Goal: Transaction & Acquisition: Purchase product/service

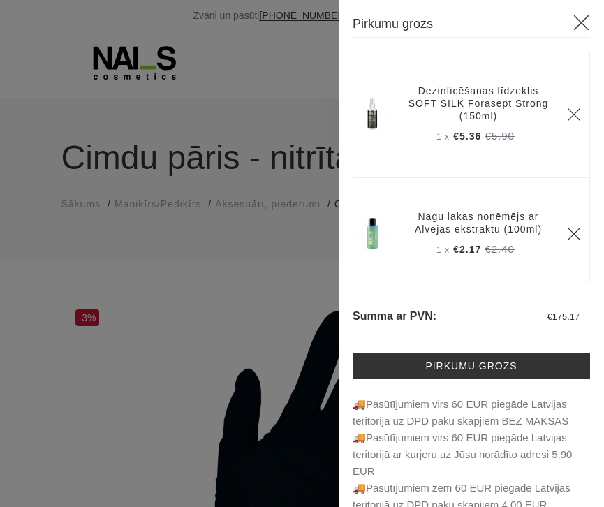
select select "6397"
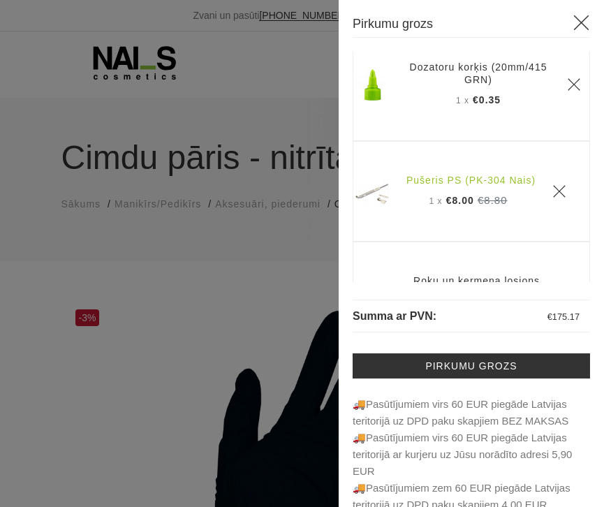
scroll to position [1144, 0]
click at [456, 104] on span "1 x" at bounding box center [462, 99] width 13 height 10
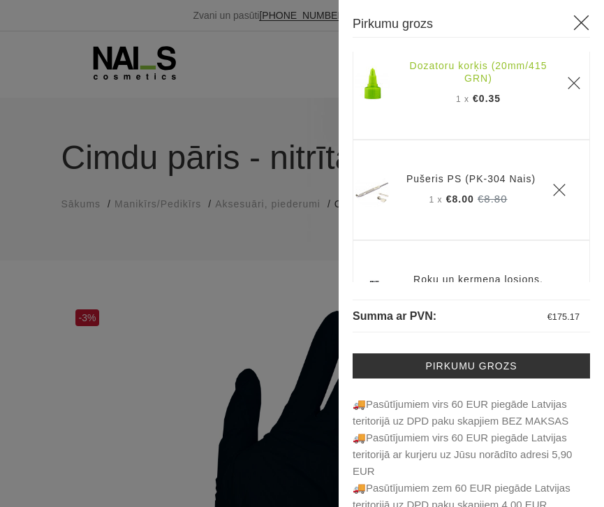
click at [474, 84] on link "Dozatoru korķis (20mm/415 GRN)" at bounding box center [478, 71] width 144 height 25
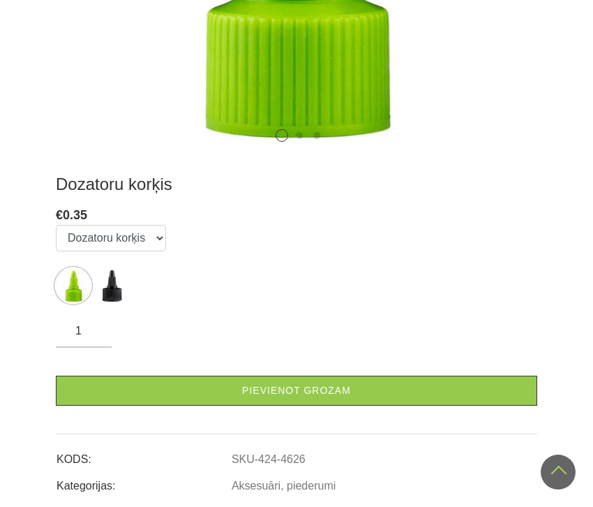
scroll to position [538, 0]
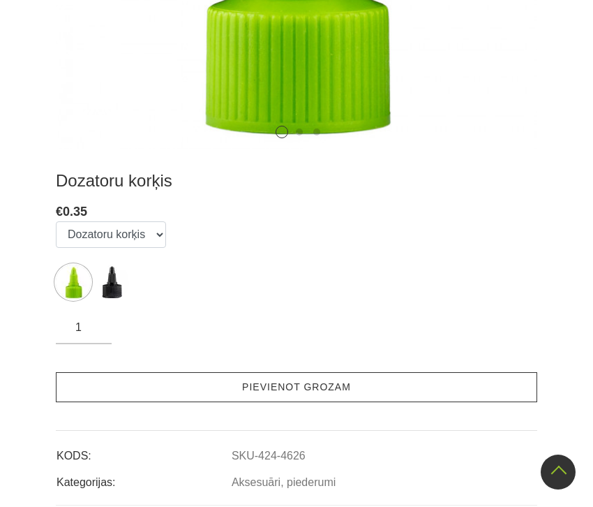
click at [354, 377] on link "Pievienot grozam" at bounding box center [297, 387] width 482 height 30
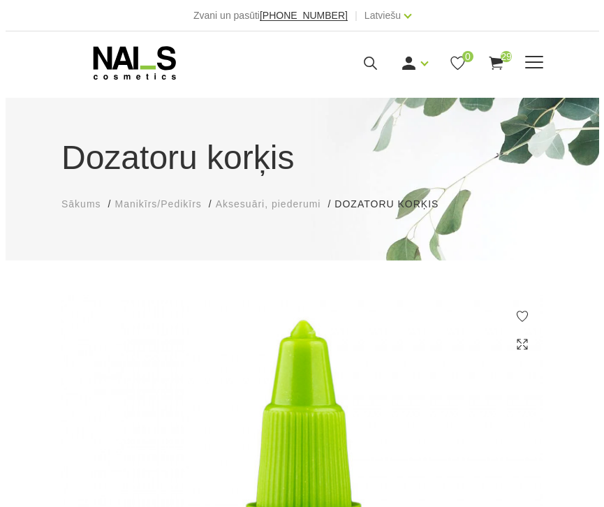
scroll to position [0, 0]
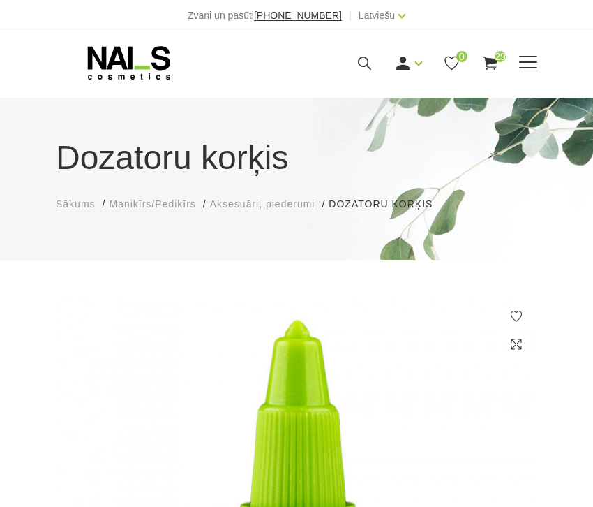
click at [496, 59] on span "29" at bounding box center [500, 56] width 11 height 11
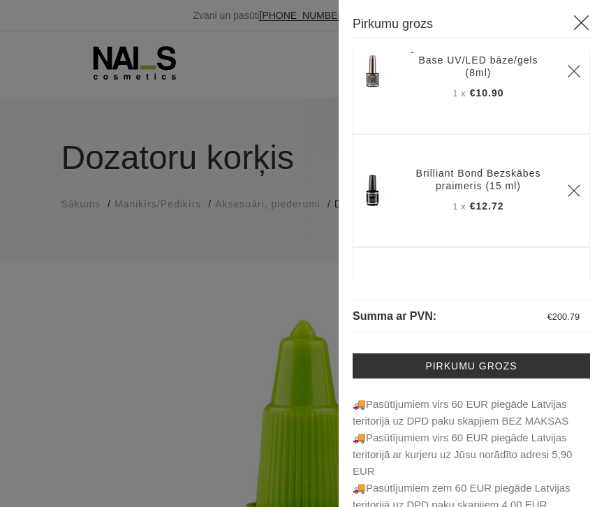
scroll to position [2481, 0]
click at [567, 198] on icon "Delete" at bounding box center [574, 191] width 14 height 14
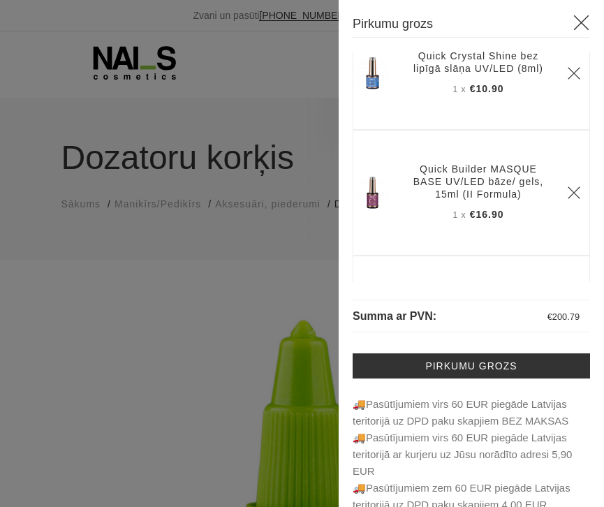
scroll to position [2240, 0]
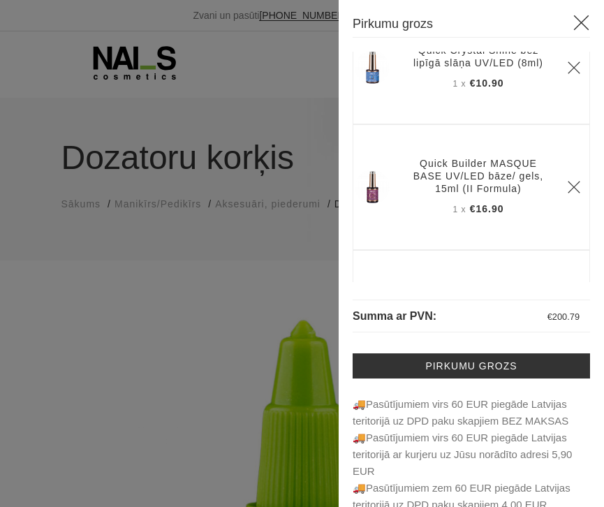
click at [567, 75] on icon "Delete" at bounding box center [574, 68] width 14 height 14
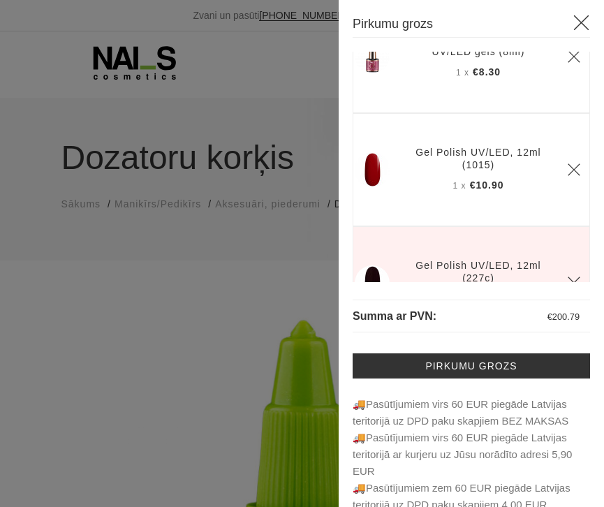
scroll to position [2747, 0]
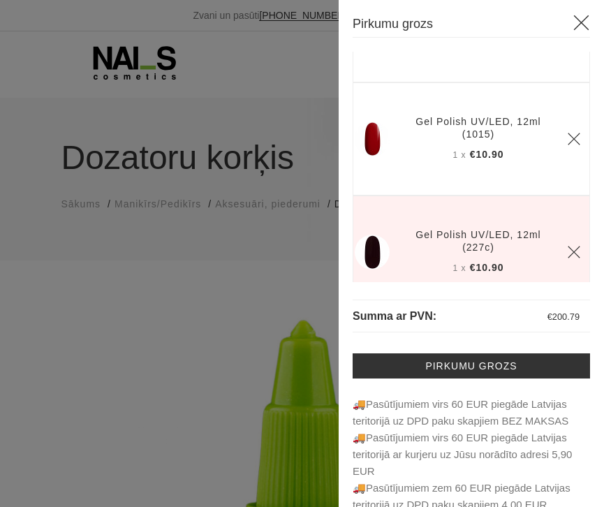
click at [567, 33] on icon "Delete" at bounding box center [574, 26] width 14 height 14
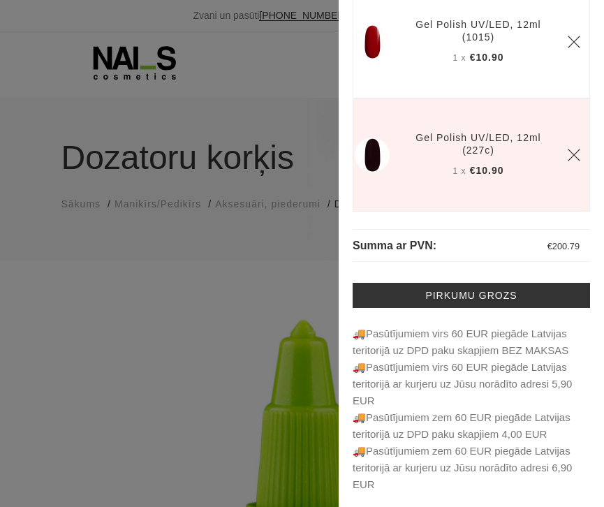
scroll to position [71, 0]
click at [310, 137] on div at bounding box center [302, 253] width 604 height 507
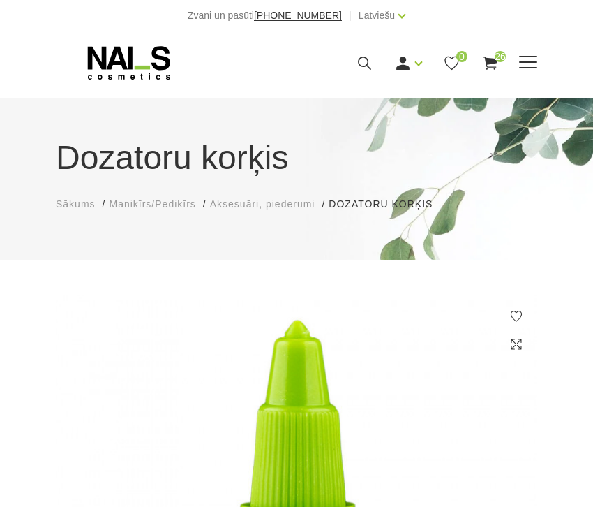
click at [494, 62] on use at bounding box center [490, 63] width 14 height 13
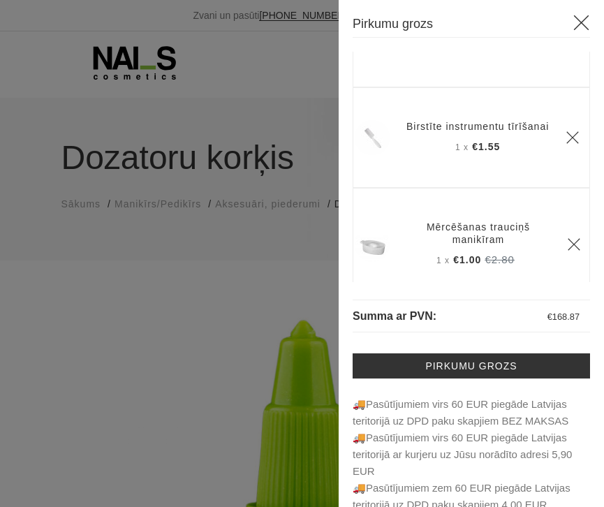
scroll to position [1436, 0]
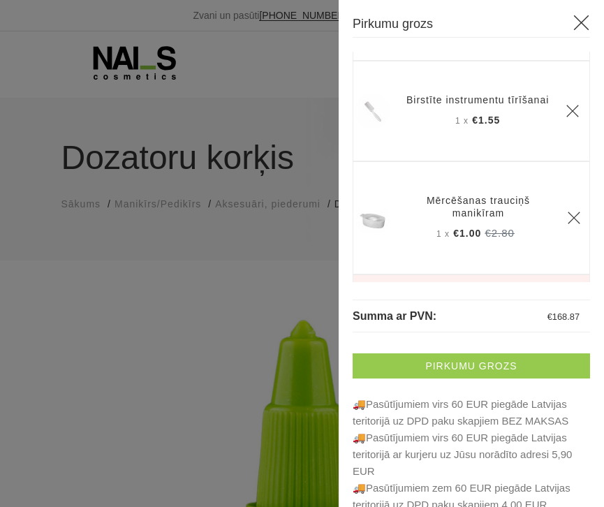
click at [438, 363] on link "Pirkumu grozs" at bounding box center [471, 365] width 237 height 25
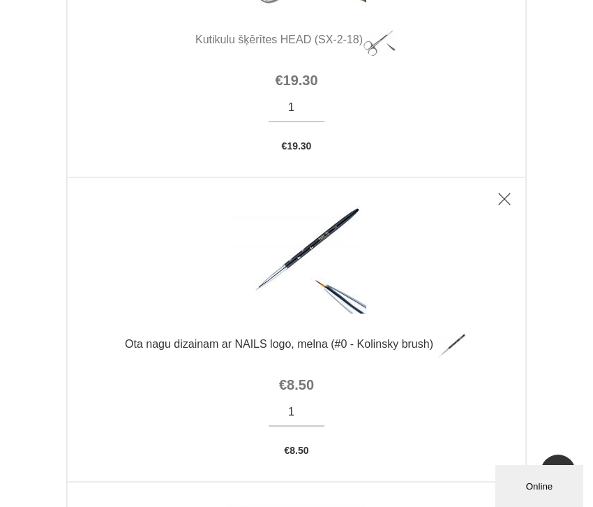
scroll to position [1921, 0]
click at [337, 344] on link "Ota nagu dizainam ar NAILS logo, melna (#0 - Kolinsky brush)" at bounding box center [297, 344] width 458 height 35
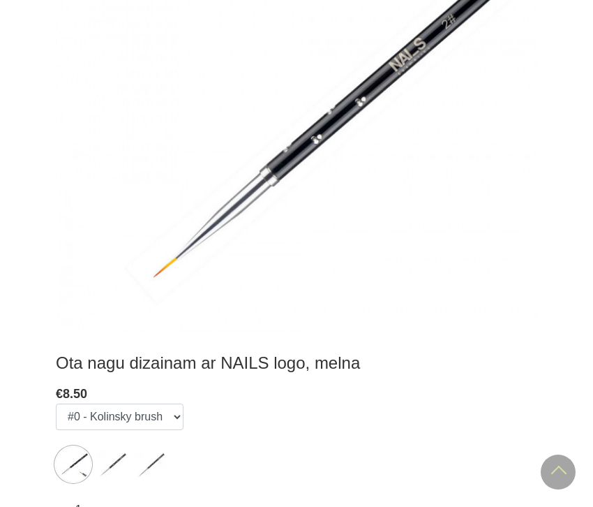
scroll to position [563, 0]
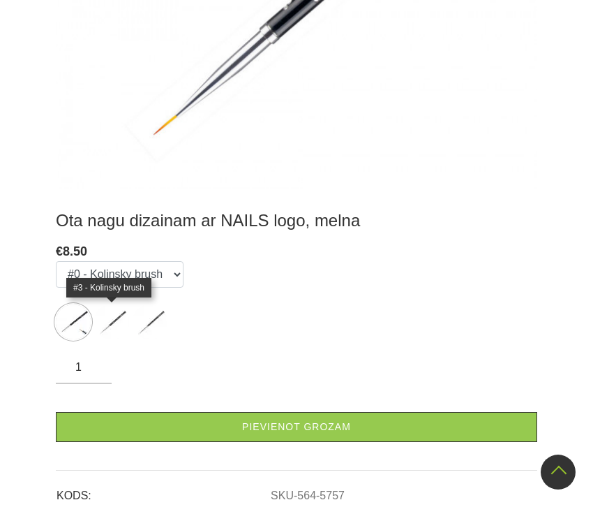
click at [108, 318] on img at bounding box center [111, 321] width 35 height 35
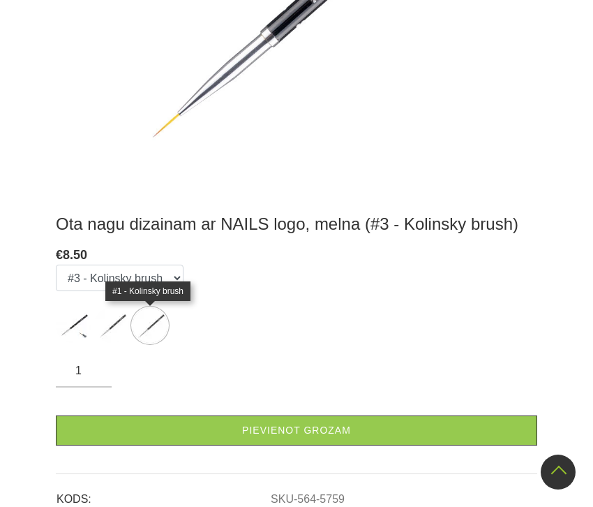
click at [138, 324] on img at bounding box center [150, 325] width 35 height 35
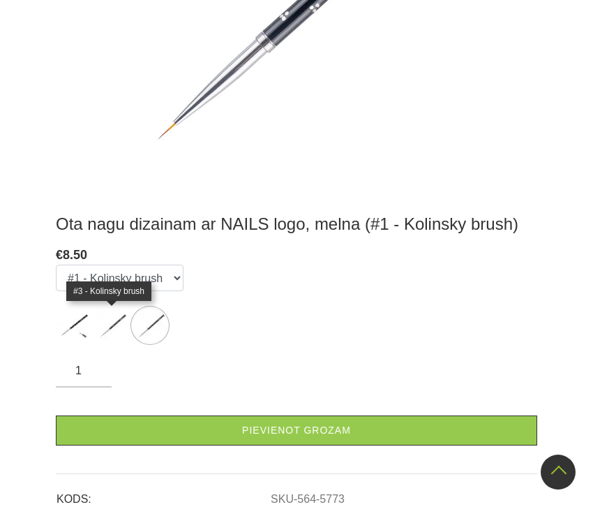
click at [104, 328] on img at bounding box center [111, 325] width 35 height 35
select select "5759"
click at [119, 325] on img at bounding box center [111, 325] width 35 height 35
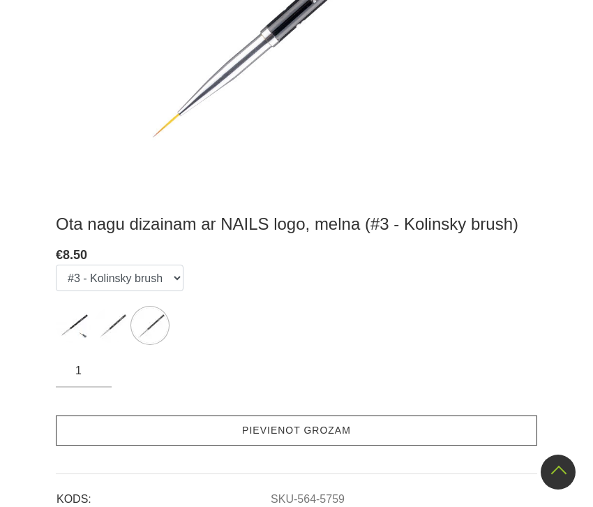
click at [168, 433] on link "Pievienot grozam" at bounding box center [297, 430] width 482 height 30
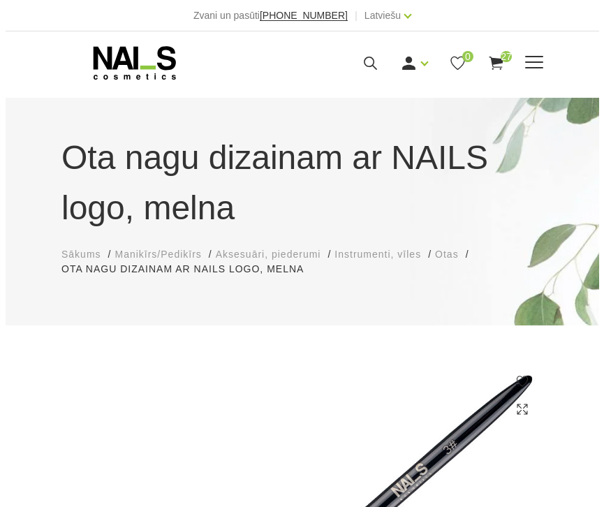
scroll to position [0, 0]
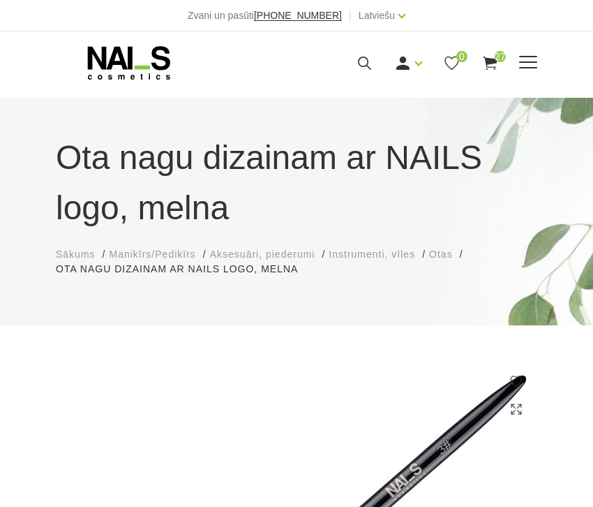
click at [494, 64] on icon at bounding box center [490, 62] width 17 height 17
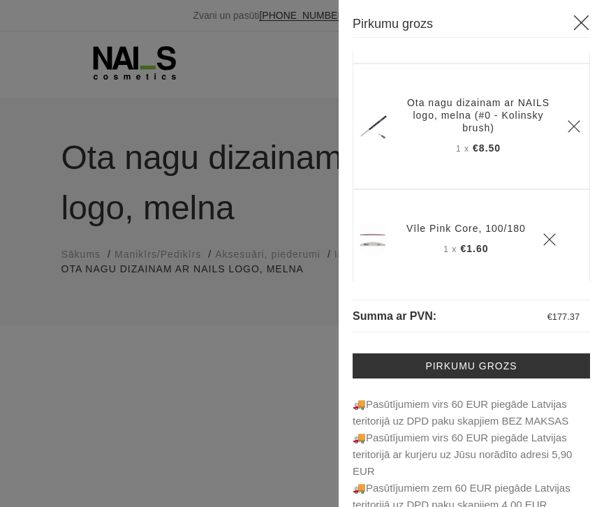
scroll to position [682, 0]
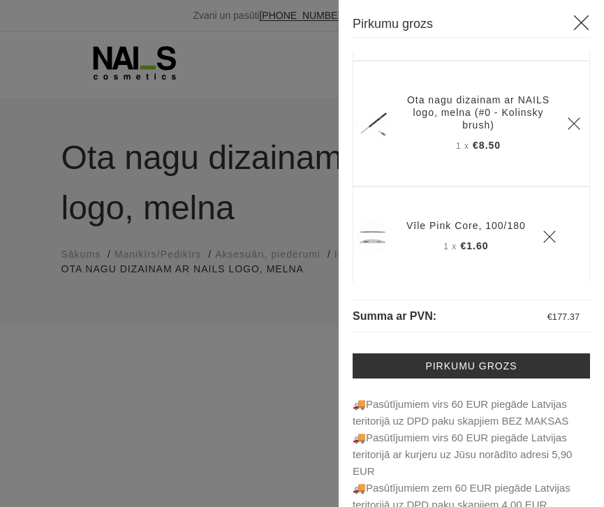
click at [567, 131] on icon "Delete" at bounding box center [574, 124] width 14 height 14
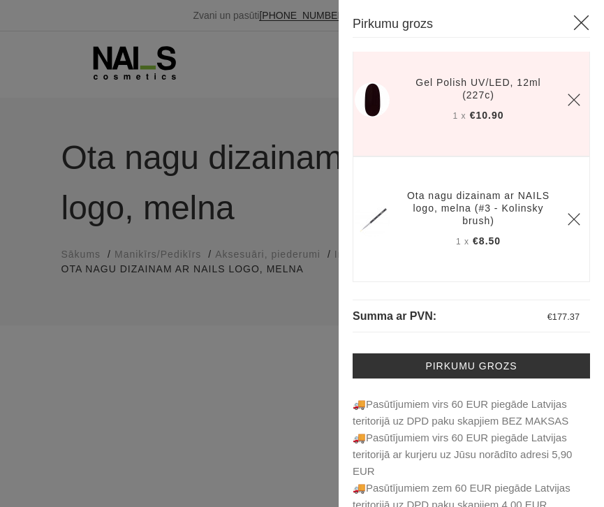
scroll to position [10, 0]
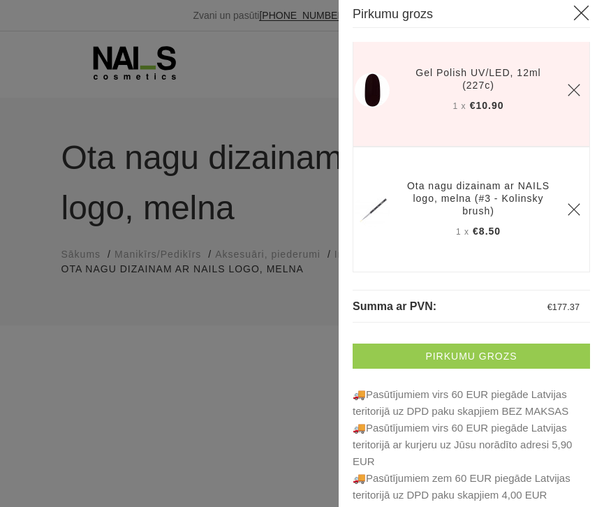
click at [480, 356] on link "Pirkumu grozs" at bounding box center [471, 356] width 237 height 25
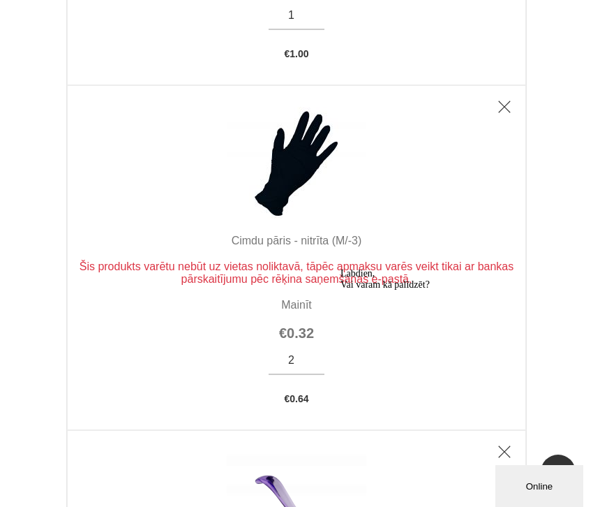
scroll to position [4356, 0]
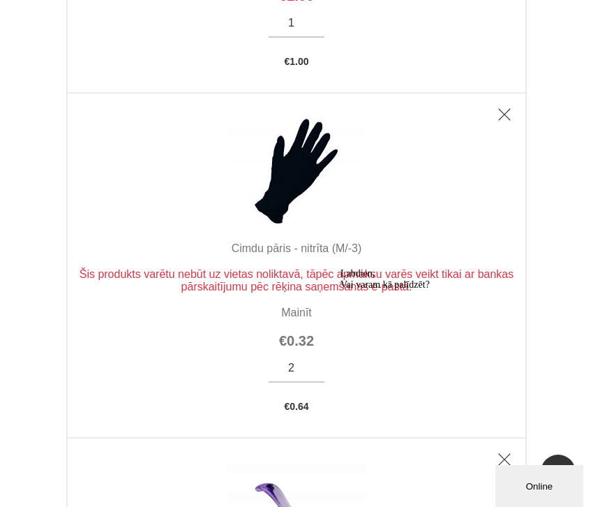
click at [502, 112] on use "Delete" at bounding box center [505, 115] width 12 height 12
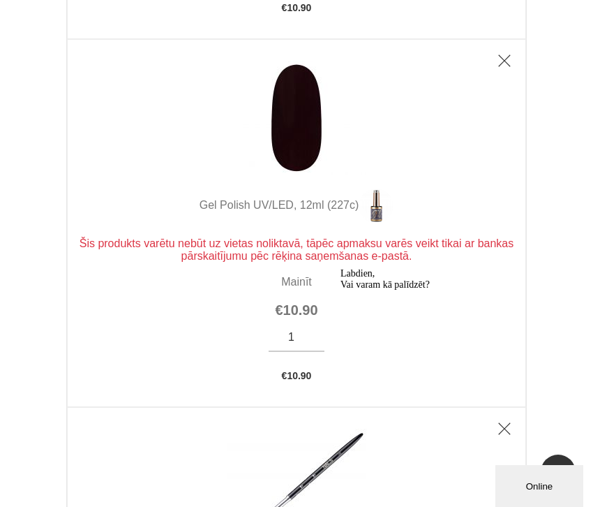
scroll to position [7075, 0]
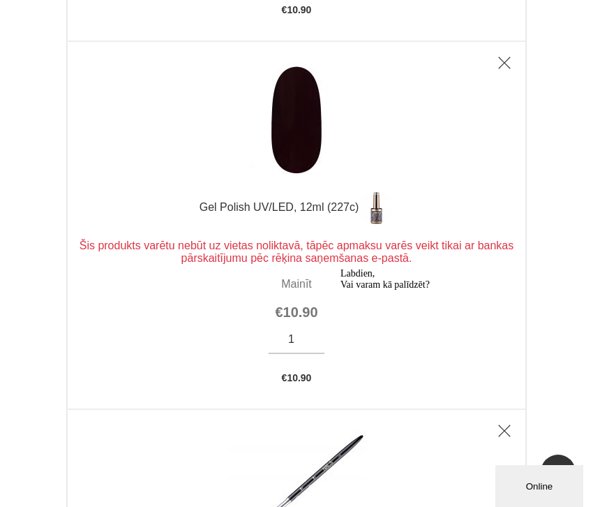
click at [327, 207] on link "Gel Polish UV/LED, 12ml (227c)" at bounding box center [297, 208] width 458 height 35
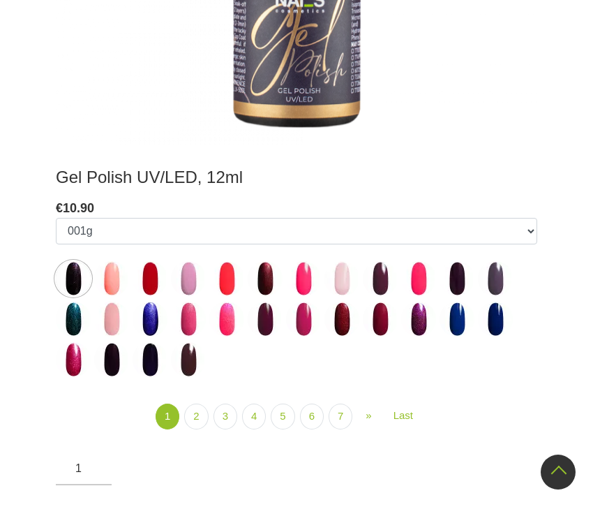
scroll to position [560, 0]
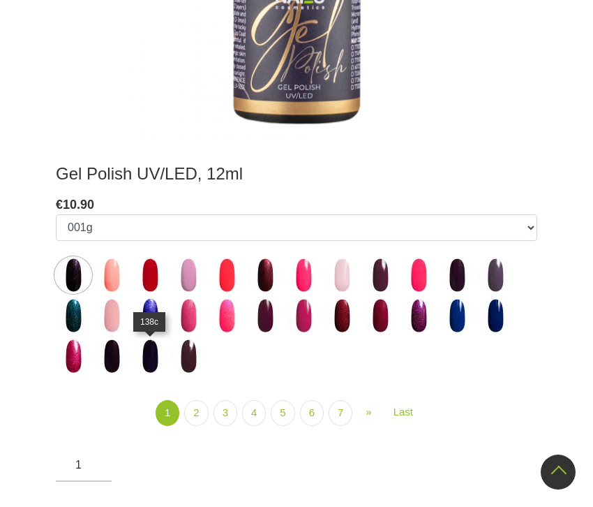
click at [152, 353] on img at bounding box center [150, 356] width 35 height 35
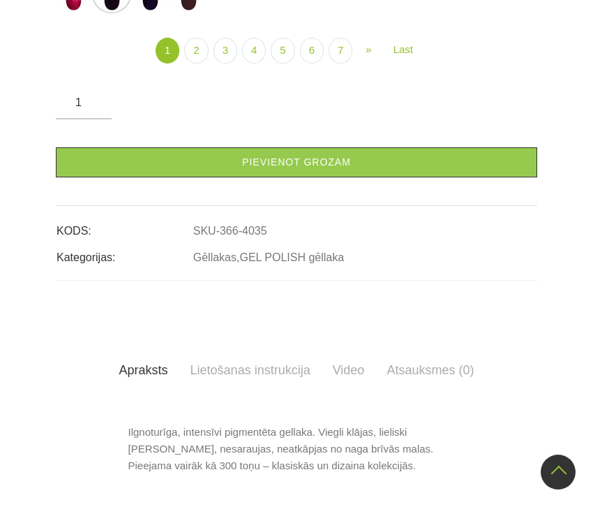
scroll to position [533, 0]
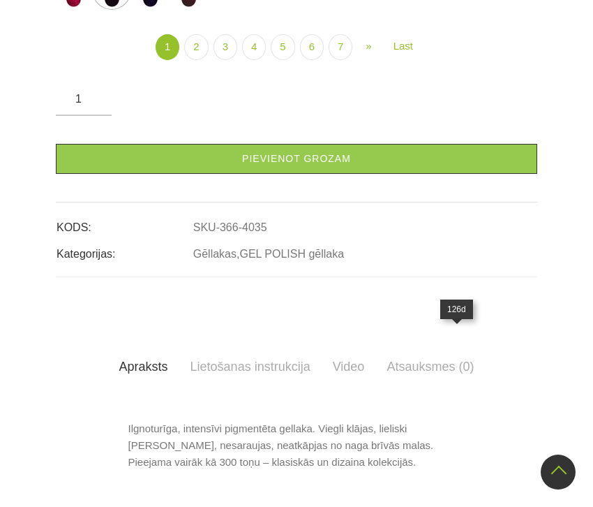
select select "4030"
click at [195, 60] on link "2" at bounding box center [196, 47] width 24 height 26
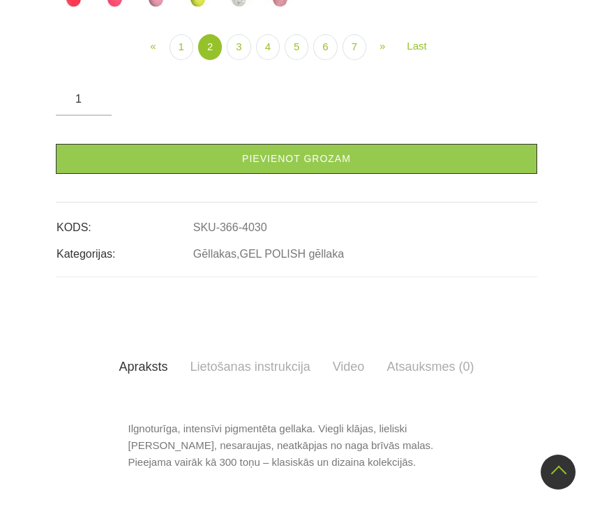
select select "4065"
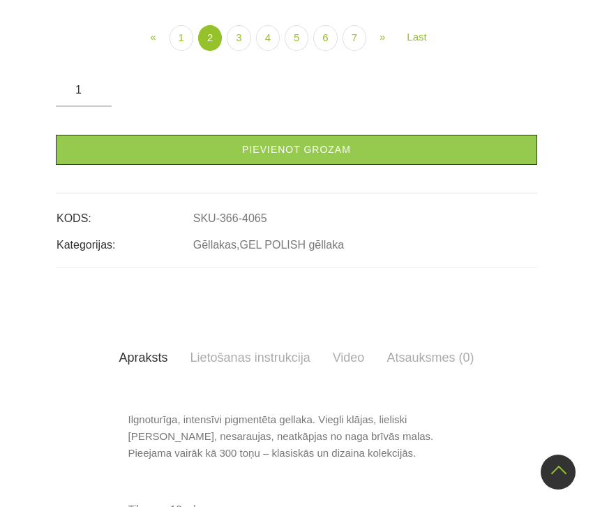
scroll to position [545, 0]
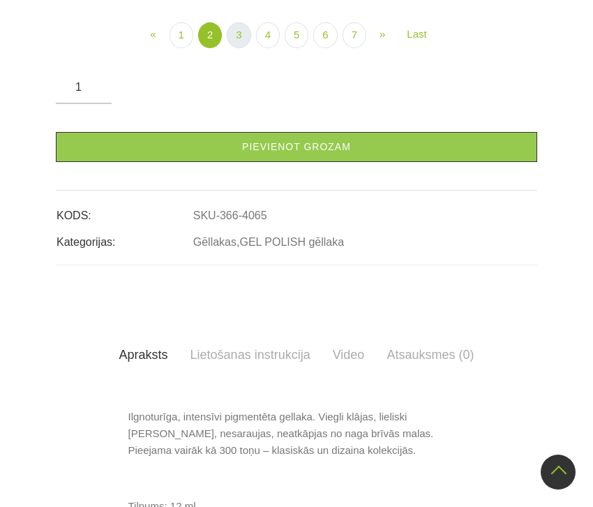
click at [239, 48] on link "3" at bounding box center [239, 35] width 24 height 26
select select "4172"
click at [265, 48] on link "4" at bounding box center [268, 35] width 24 height 26
click at [287, 48] on link "5" at bounding box center [297, 35] width 24 height 26
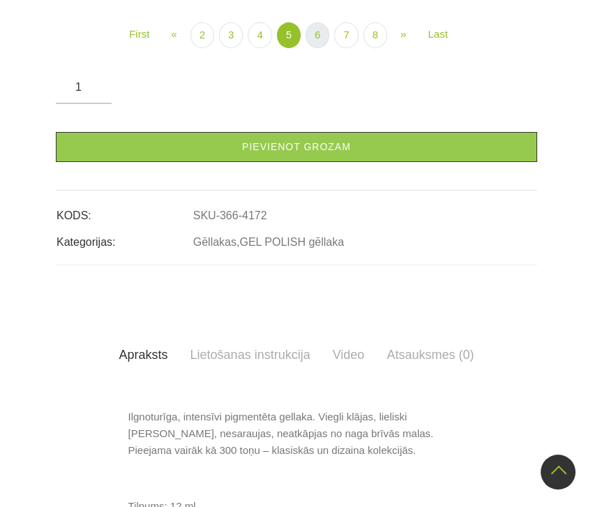
click at [326, 48] on link "6" at bounding box center [318, 35] width 24 height 26
click at [345, 48] on link "7" at bounding box center [339, 35] width 24 height 26
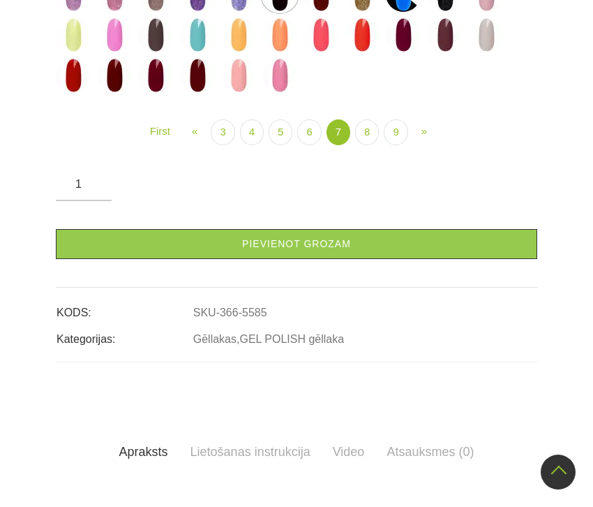
scroll to position [448, 0]
select select "5761"
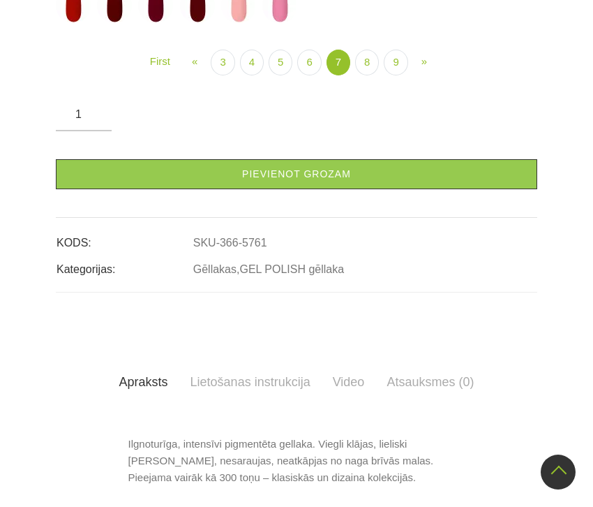
scroll to position [519, 0]
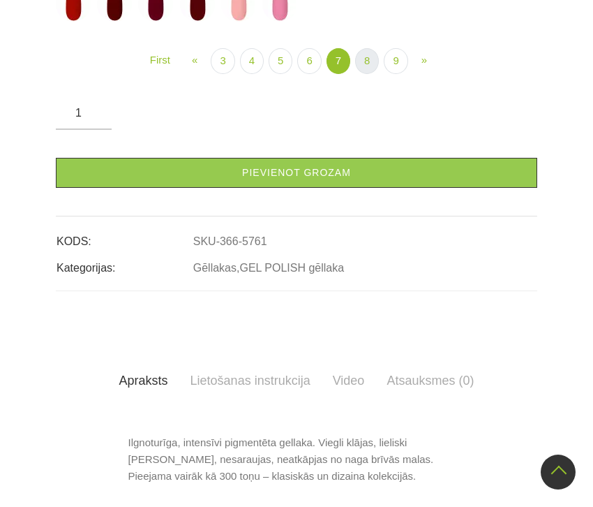
click at [377, 74] on link "8" at bounding box center [367, 61] width 24 height 26
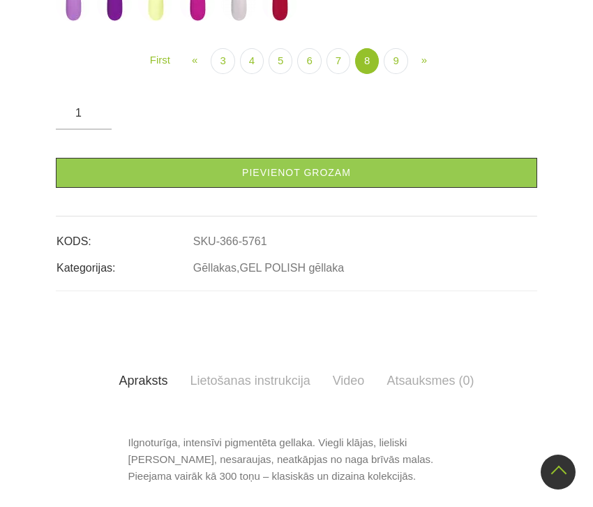
select select "5905"
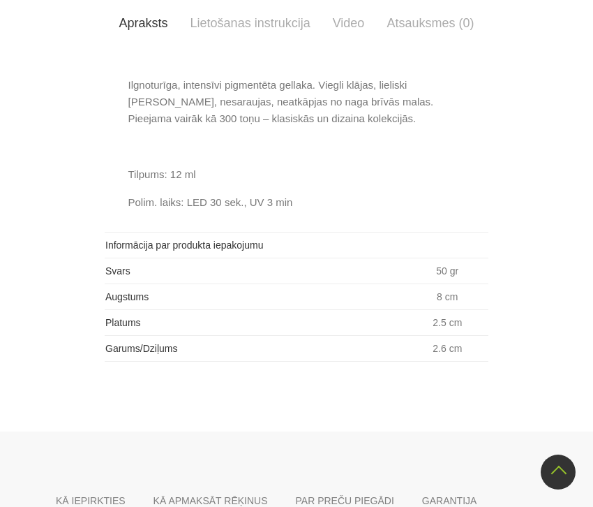
scroll to position [884, 0]
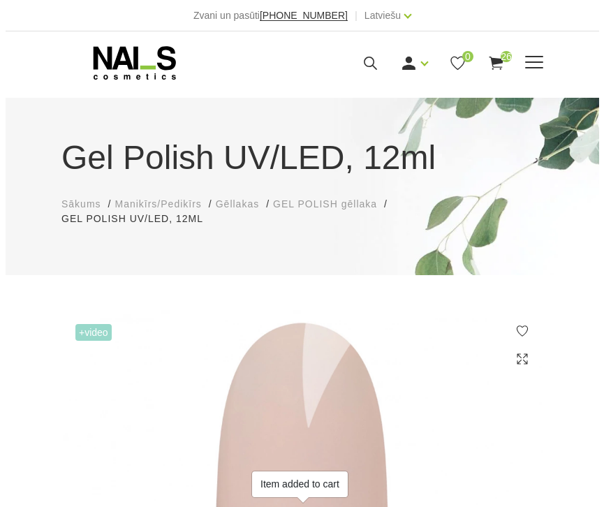
scroll to position [0, 0]
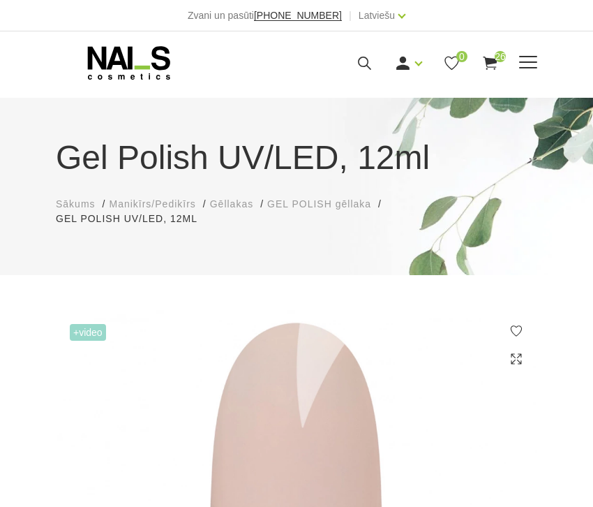
click at [495, 54] on span "26" at bounding box center [500, 56] width 11 height 11
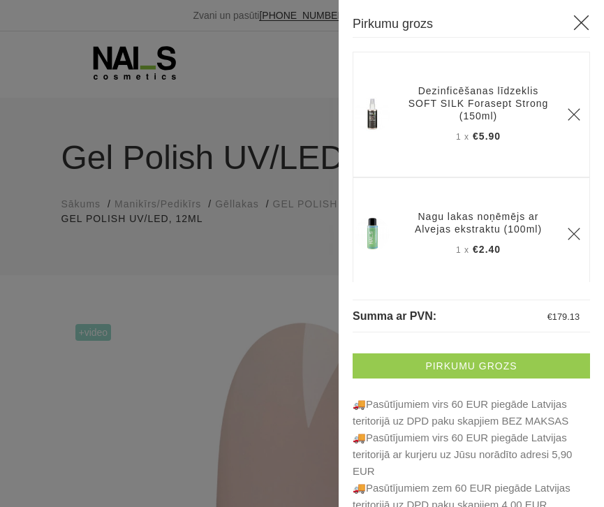
click at [416, 354] on link "Pirkumu grozs" at bounding box center [471, 365] width 237 height 25
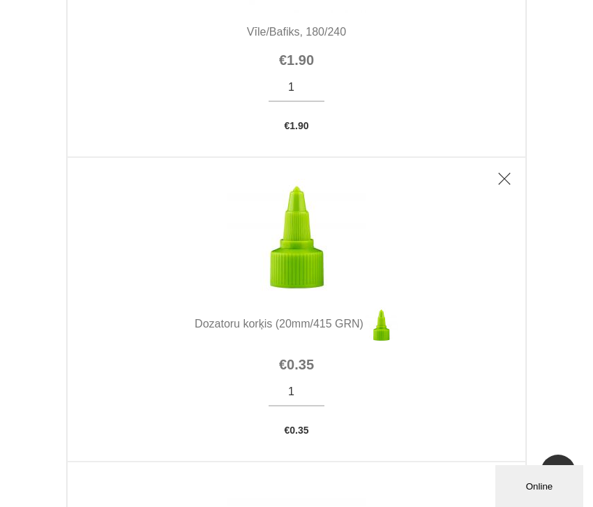
scroll to position [2784, 0]
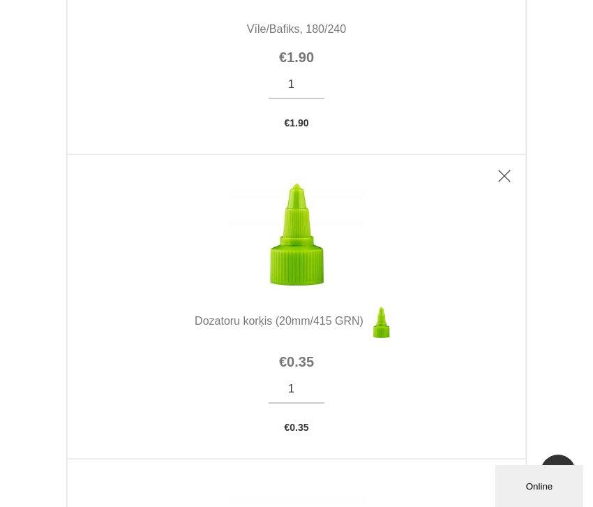
type input "2"
click at [309, 386] on input "2" at bounding box center [297, 389] width 56 height 13
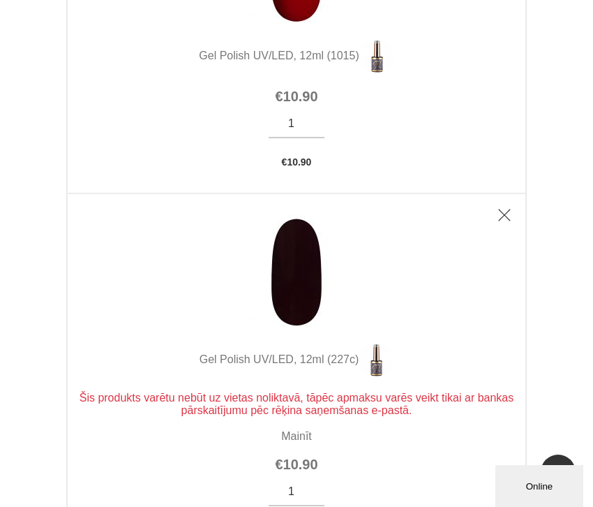
scroll to position [6924, 0]
click at [508, 209] on icon "Delete" at bounding box center [505, 214] width 14 height 14
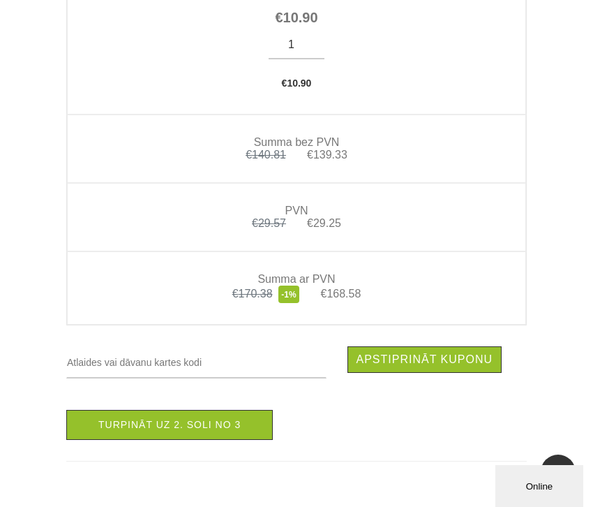
scroll to position [7612, 0]
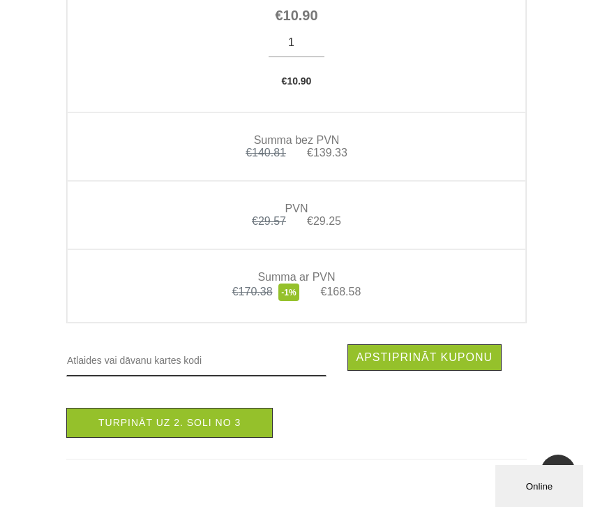
click at [200, 359] on input "text" at bounding box center [196, 360] width 260 height 32
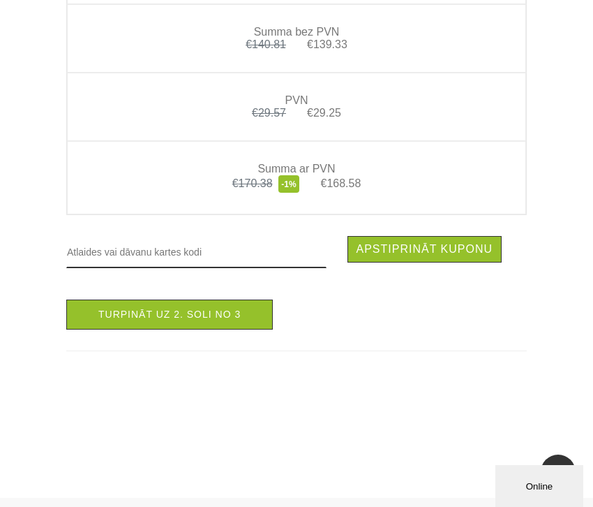
scroll to position [7720, 0]
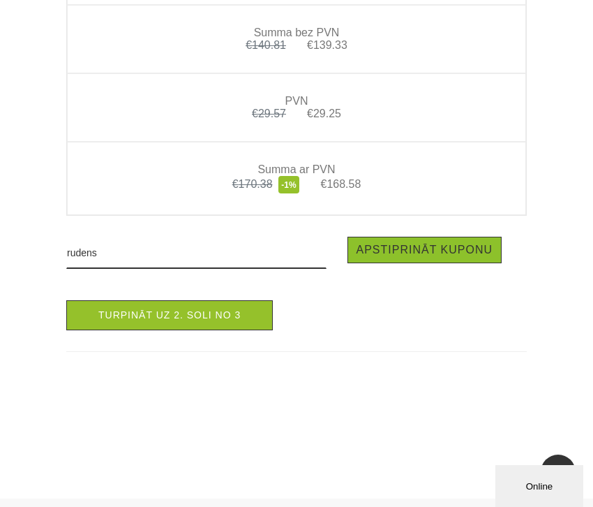
type input "rudens"
click at [367, 247] on button "Apstiprināt kuponu" at bounding box center [425, 250] width 155 height 27
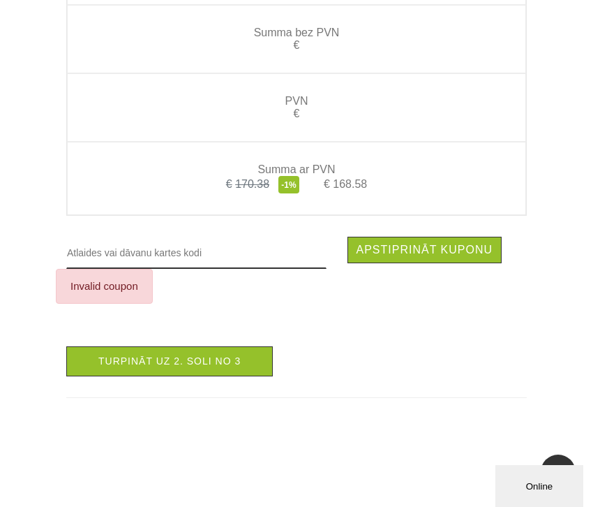
click at [232, 256] on input "text" at bounding box center [196, 253] width 260 height 32
type input "RUDENS"
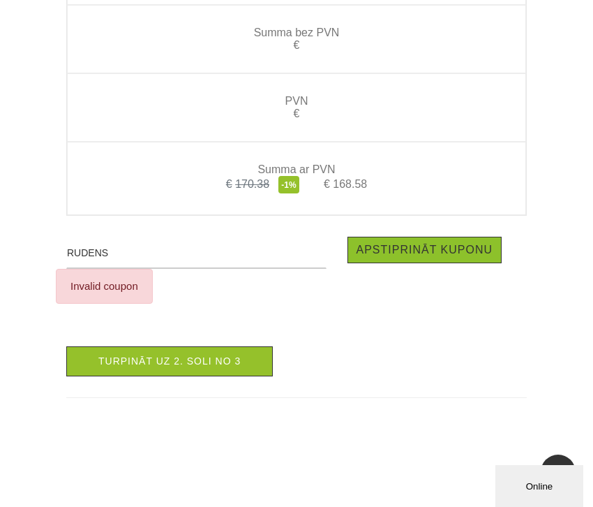
click at [358, 251] on button "Apstiprināt kuponu" at bounding box center [425, 250] width 155 height 27
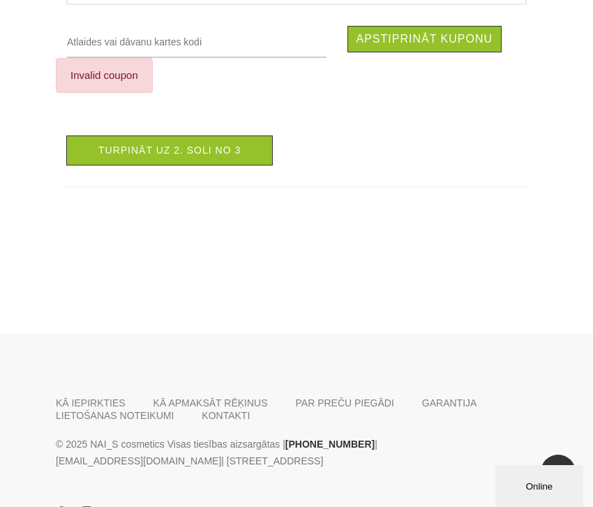
scroll to position [7929, 0]
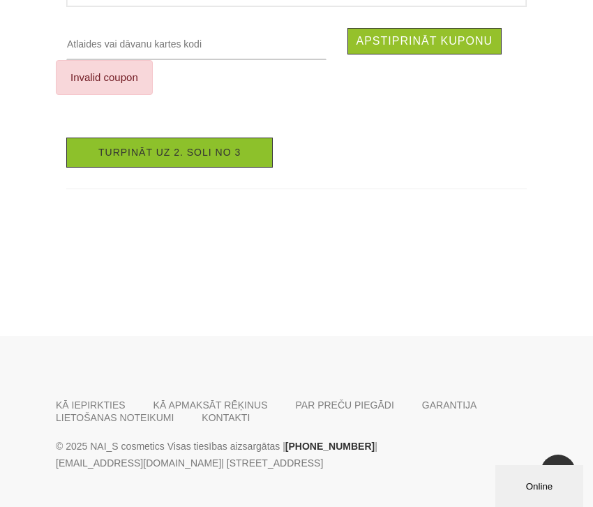
click at [215, 147] on link "Turpināt uz 2. soli no 3" at bounding box center [169, 153] width 207 height 30
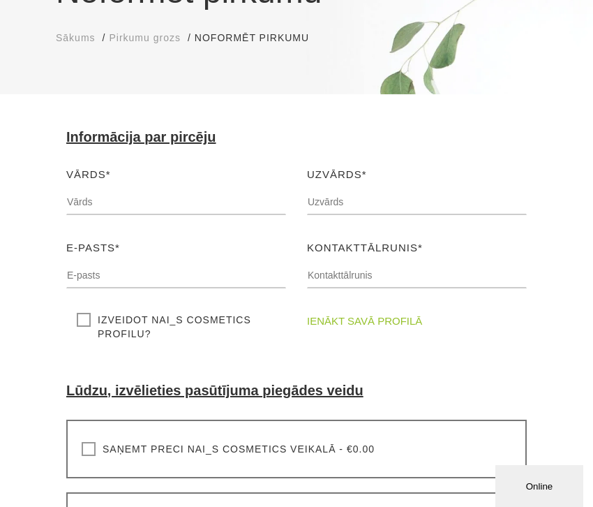
scroll to position [171, 0]
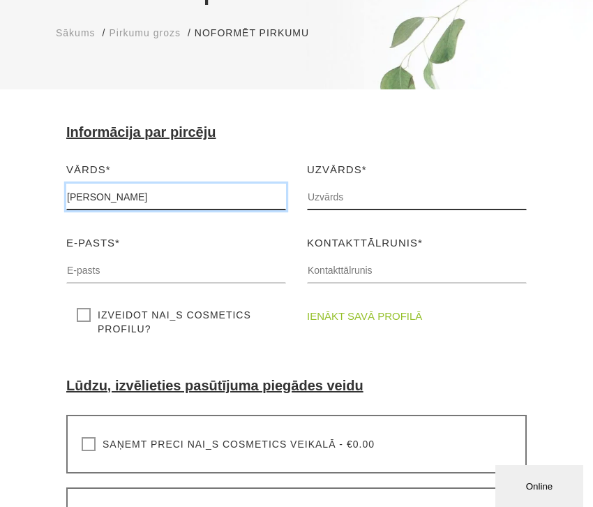
type input "[PERSON_NAME]"
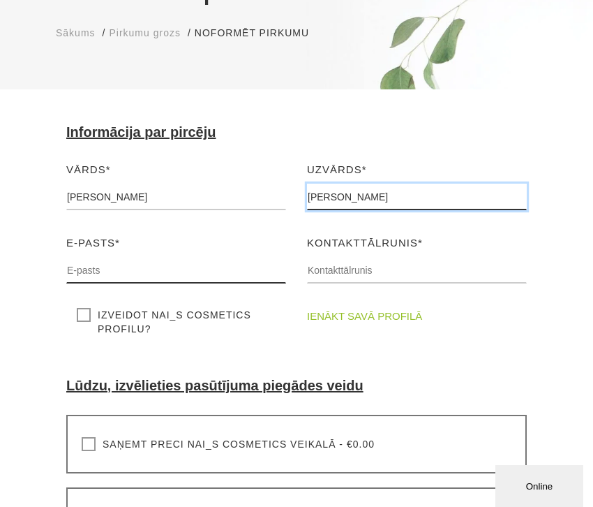
type input "[PERSON_NAME]"
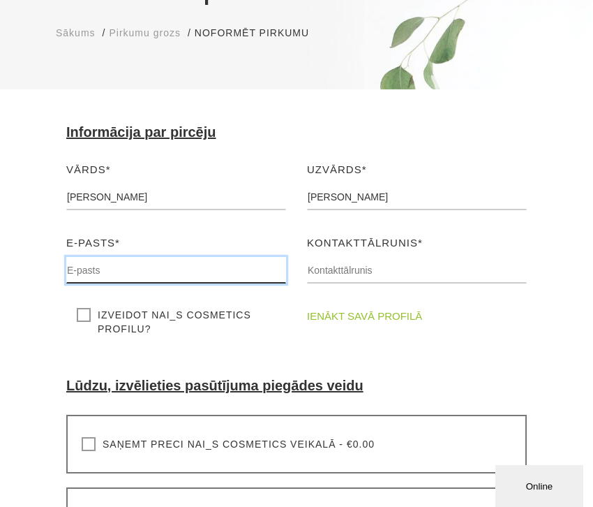
type input "[EMAIL_ADDRESS][DOMAIN_NAME]"
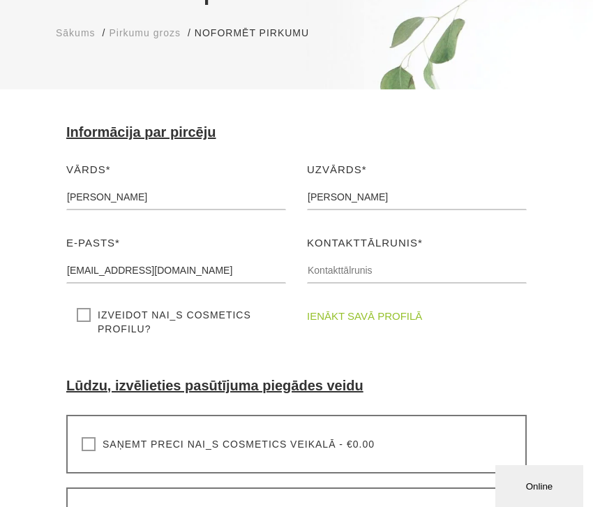
click at [77, 310] on label "Izveidot NAI_S cosmetics profilu?" at bounding box center [176, 322] width 199 height 28
click at [0, 0] on input "Izveidot NAI_S cosmetics profilu?" at bounding box center [0, 0] width 0 height 0
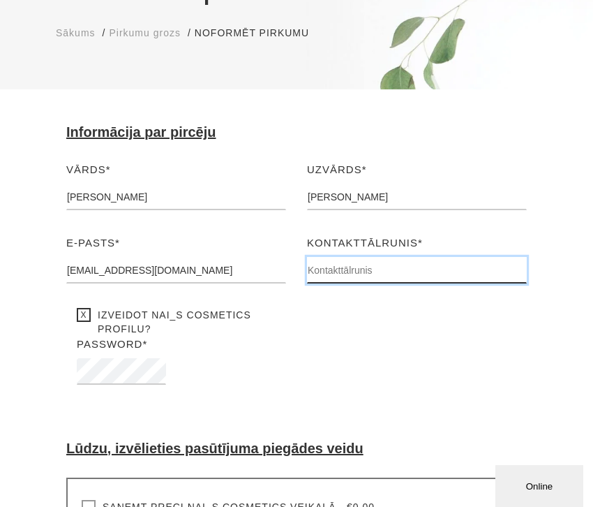
click at [348, 265] on input "text" at bounding box center [417, 270] width 220 height 27
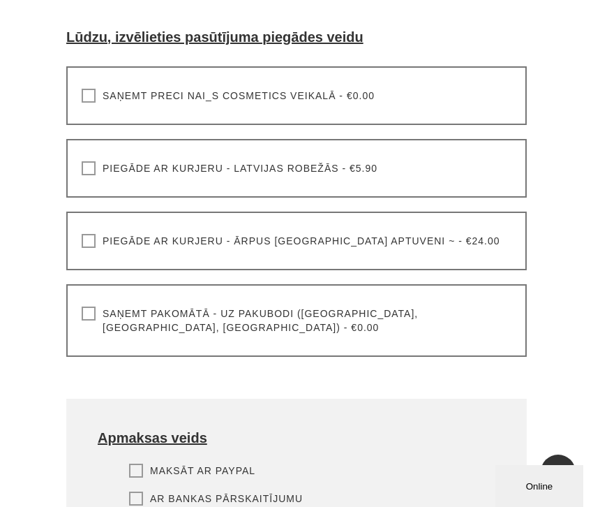
scroll to position [584, 0]
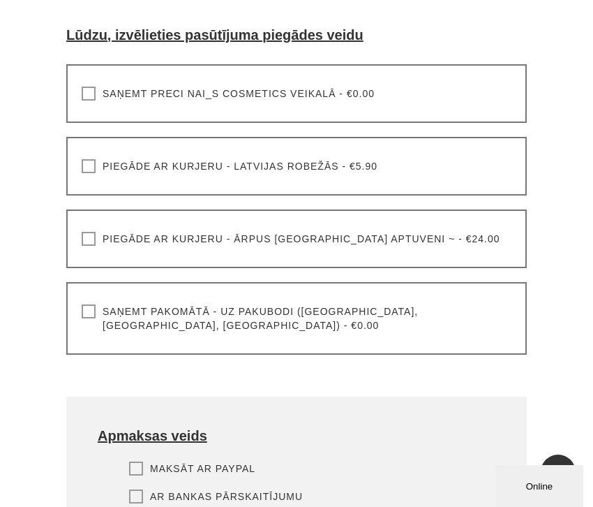
type input "22456234"
click at [102, 313] on label "Saņemt pakomātā - uz pakubodi (Latvija, Lietuva, Igaunija) - €0.00" at bounding box center [297, 318] width 430 height 28
click at [0, 0] on input "Saņemt pakomātā - uz pakubodi (Latvija, Lietuva, Igaunija) - €0.00" at bounding box center [0, 0] width 0 height 0
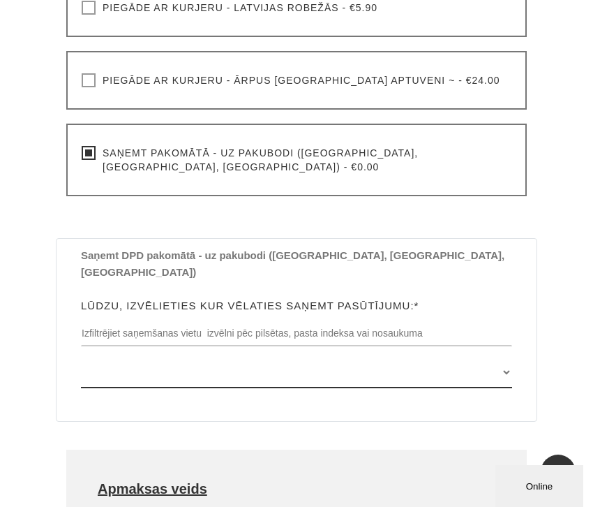
scroll to position [744, 0]
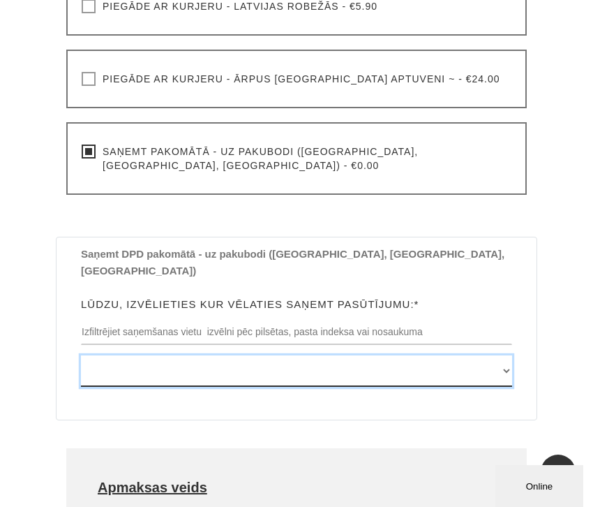
select select "[STREET_ADDRESS], (Paku Skapis Maxima XX Tukums)"
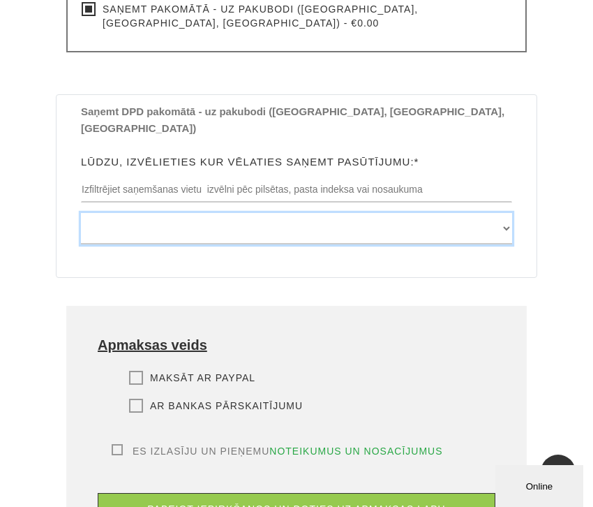
scroll to position [906, 0]
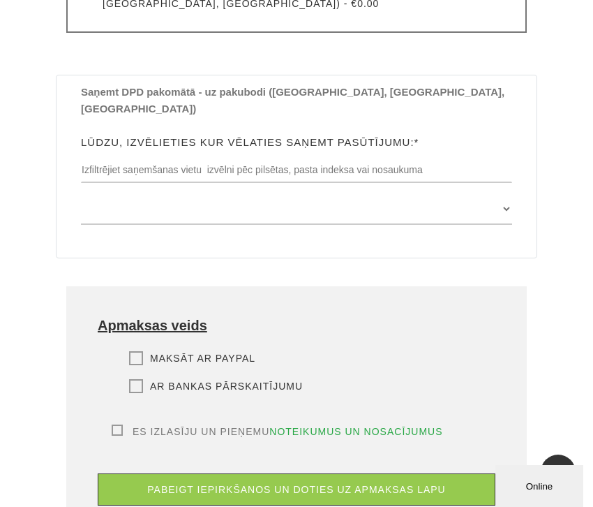
click at [138, 379] on label "Ar bankas pārskaitījumu" at bounding box center [216, 386] width 174 height 14
click at [0, 0] on input "Ar bankas pārskaitījumu" at bounding box center [0, 0] width 0 height 0
click at [115, 424] on label "Es izlasīju un pieņemu noteikumus un nosacījumus" at bounding box center [278, 431] width 332 height 14
click at [0, 0] on input "Es izlasīju un pieņemu noteikumus un nosacījumus" at bounding box center [0, 0] width 0 height 0
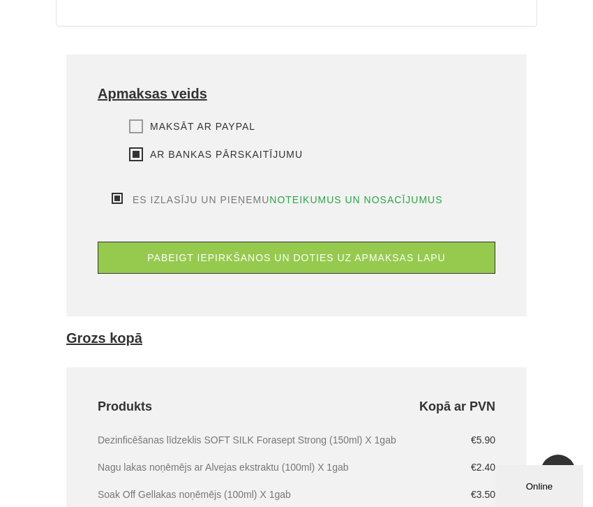
scroll to position [1133, 0]
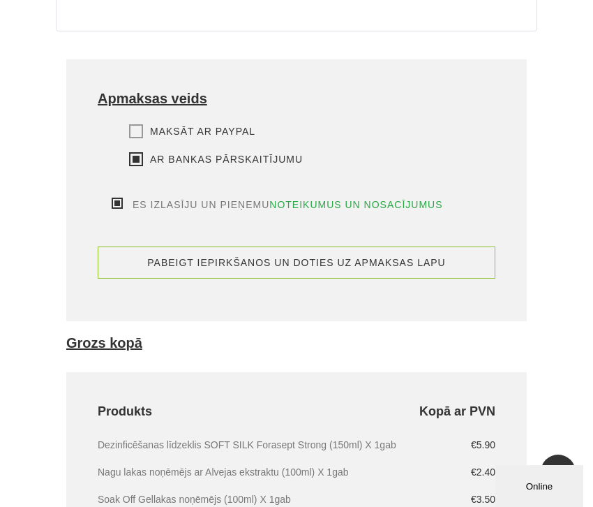
click at [189, 246] on button "pabeigt iepirkšanos un doties uz apmaksas lapu" at bounding box center [297, 262] width 398 height 32
